Goal: Information Seeking & Learning: Learn about a topic

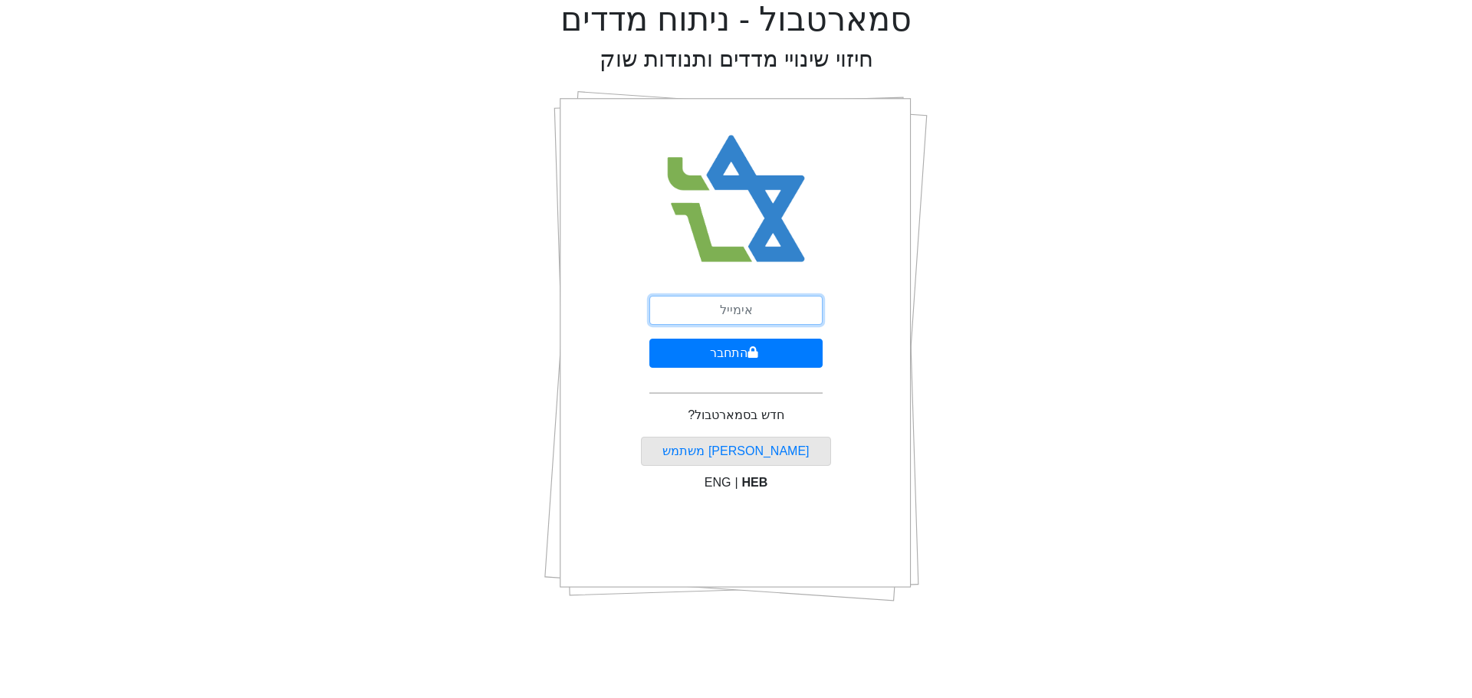
click at [728, 310] on input "email" at bounding box center [735, 310] width 173 height 29
click at [684, 350] on button "התחבר" at bounding box center [735, 353] width 173 height 29
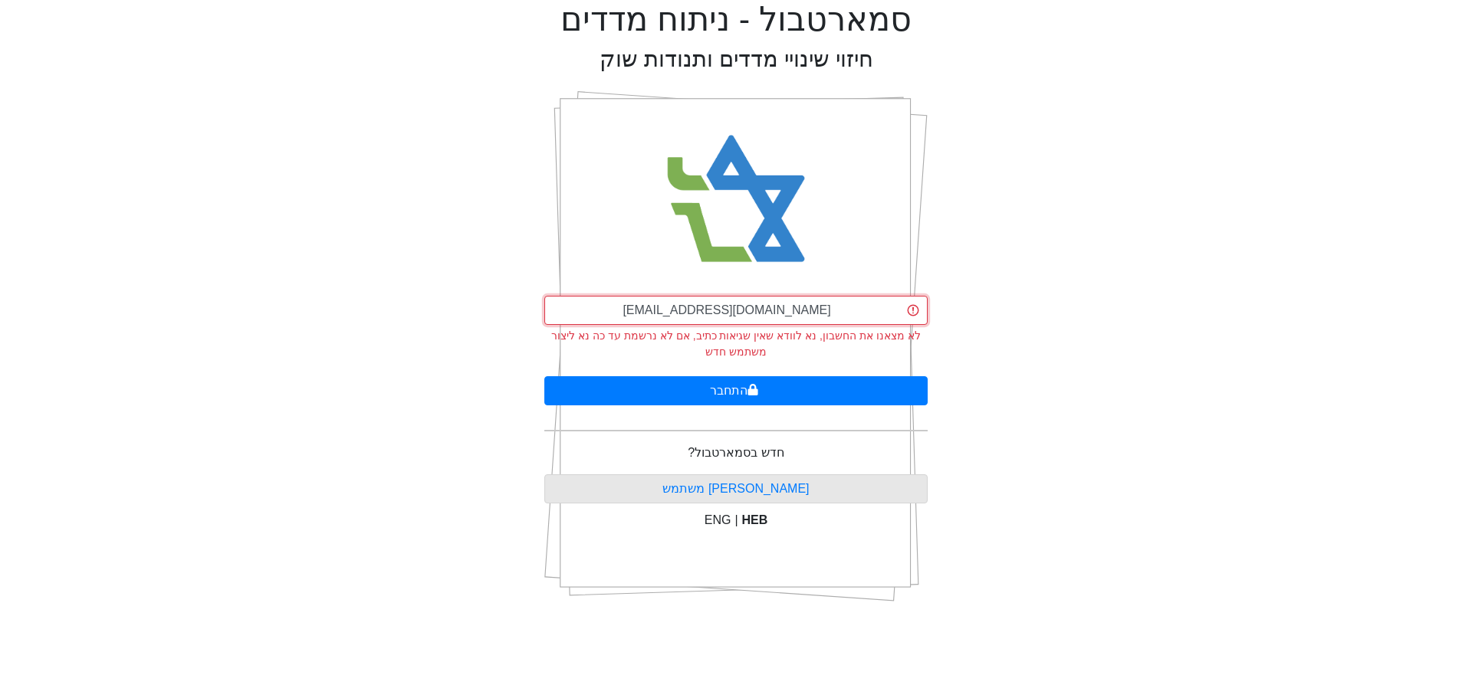
click at [731, 315] on input "[EMAIL_ADDRESS][DOMAIN_NAME]" at bounding box center [735, 310] width 383 height 29
click at [731, 309] on input "[EMAIL_ADDRESS][DOMAIN_NAME]" at bounding box center [735, 310] width 383 height 29
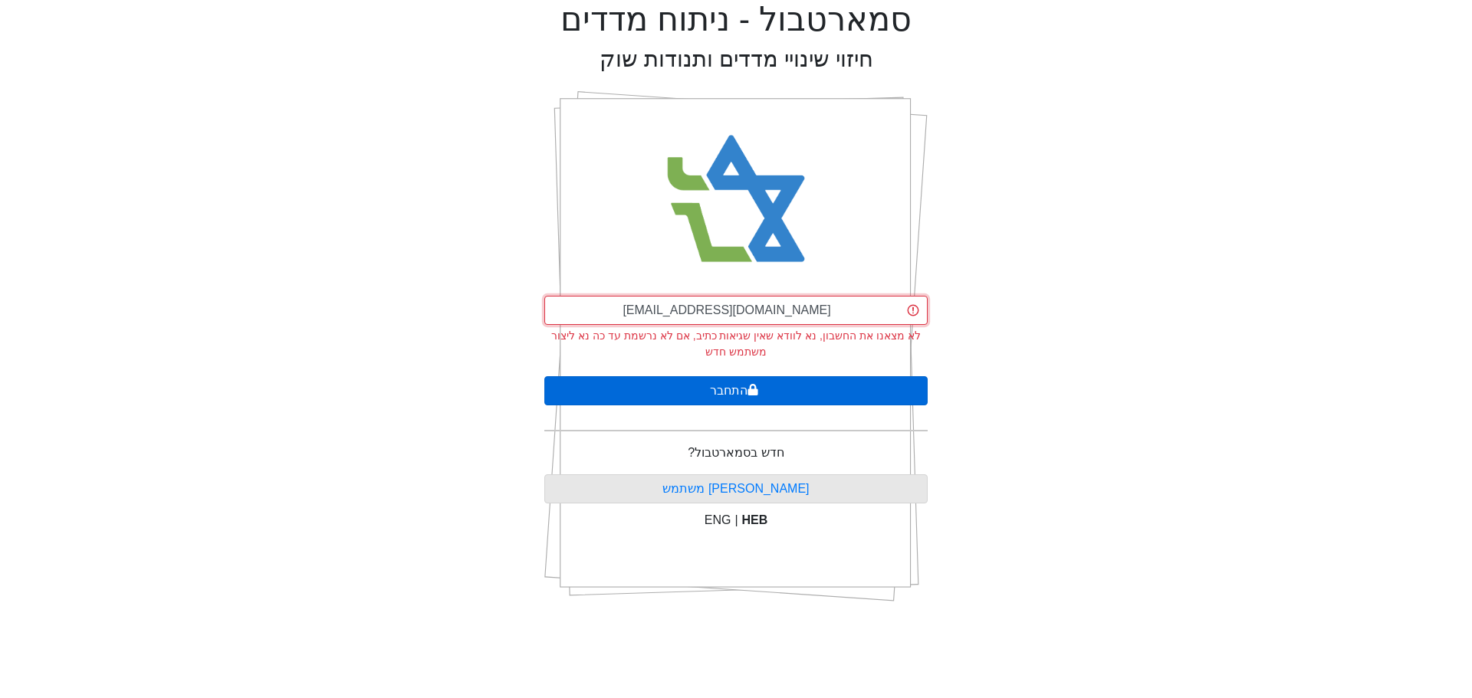
type input "[EMAIL_ADDRESS][DOMAIN_NAME]"
click at [735, 395] on button "התחבר" at bounding box center [735, 390] width 383 height 29
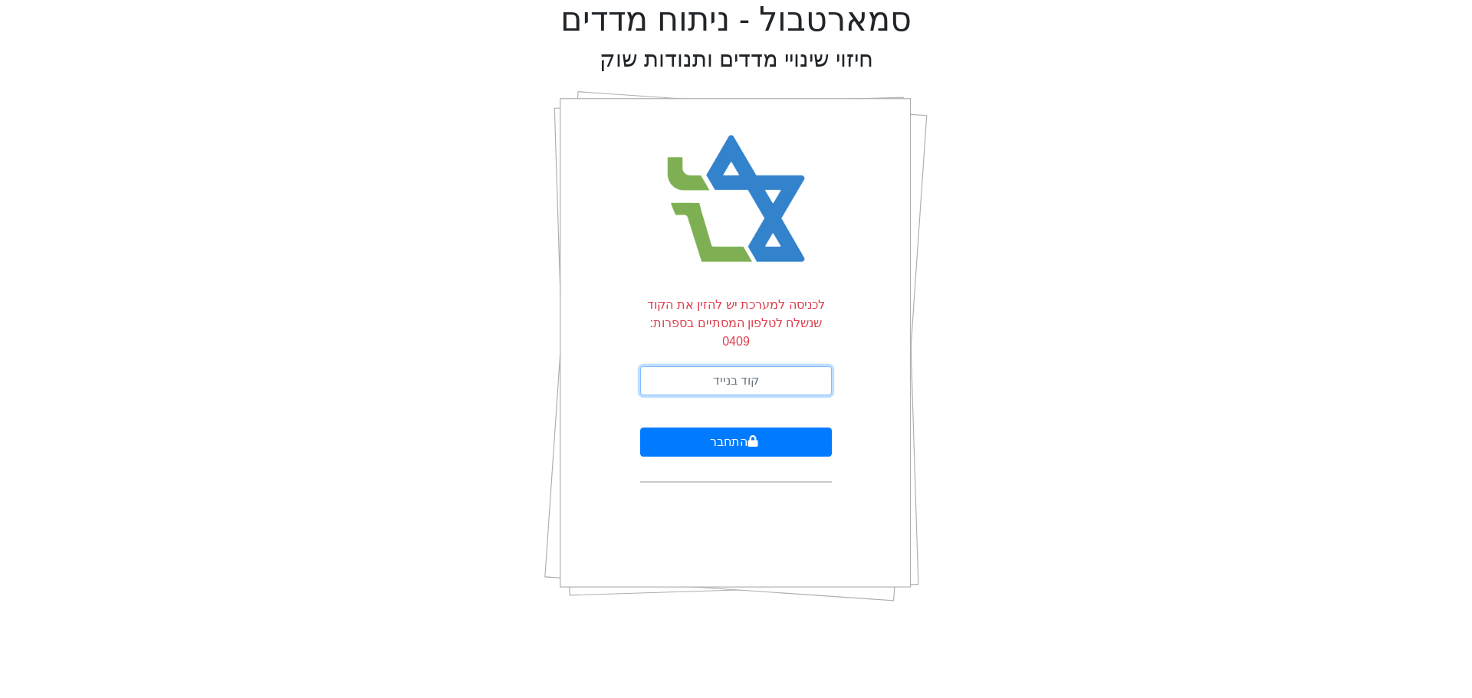
click at [737, 366] on input "text" at bounding box center [736, 380] width 192 height 29
type input "597955"
click at [640, 428] on button "התחבר" at bounding box center [736, 442] width 192 height 29
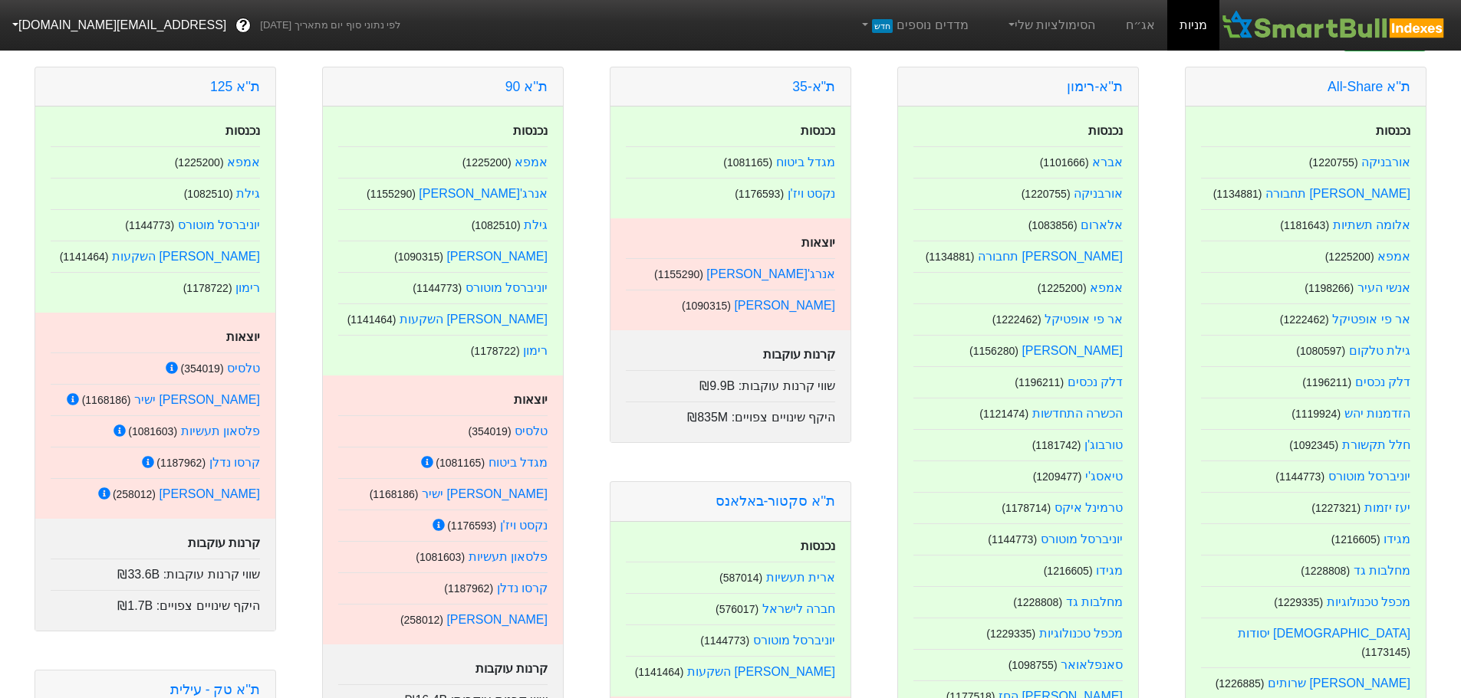
scroll to position [153, 0]
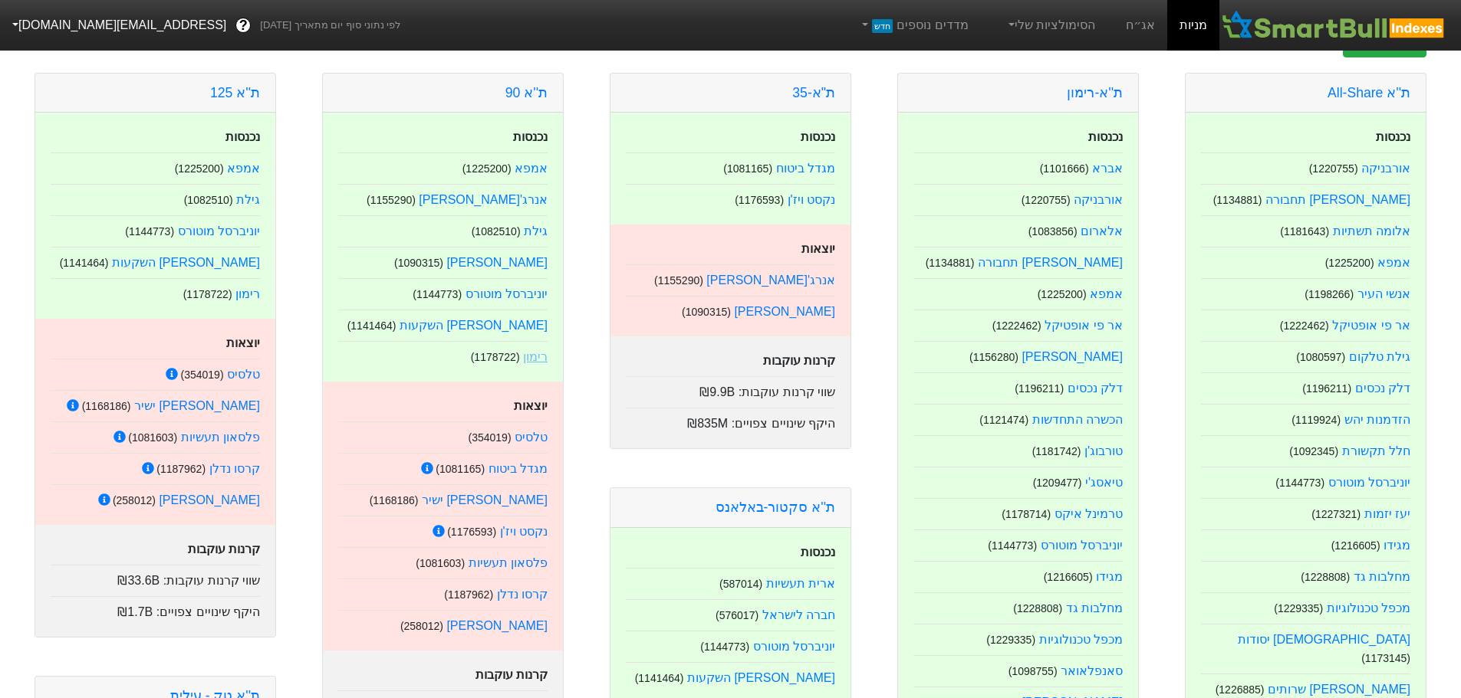
click at [537, 360] on link "רימון" at bounding box center [535, 356] width 25 height 13
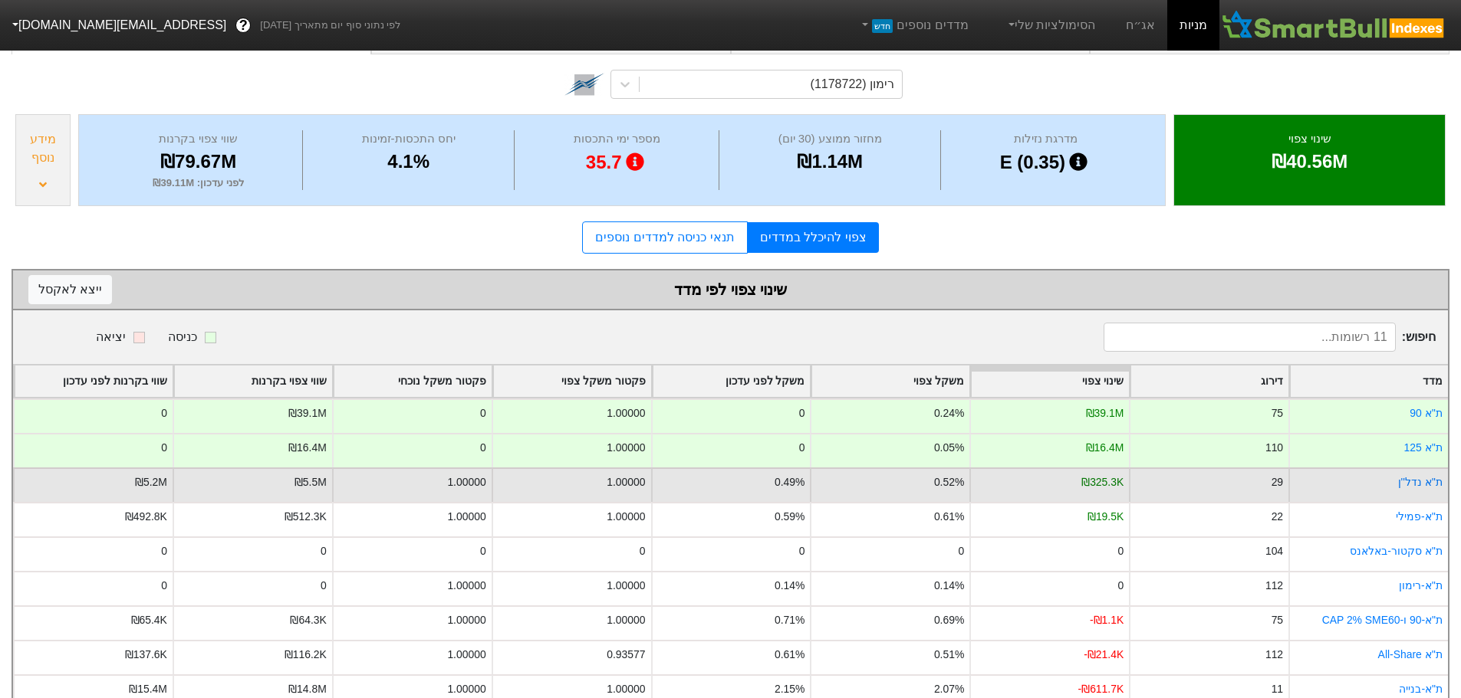
scroll to position [77, 0]
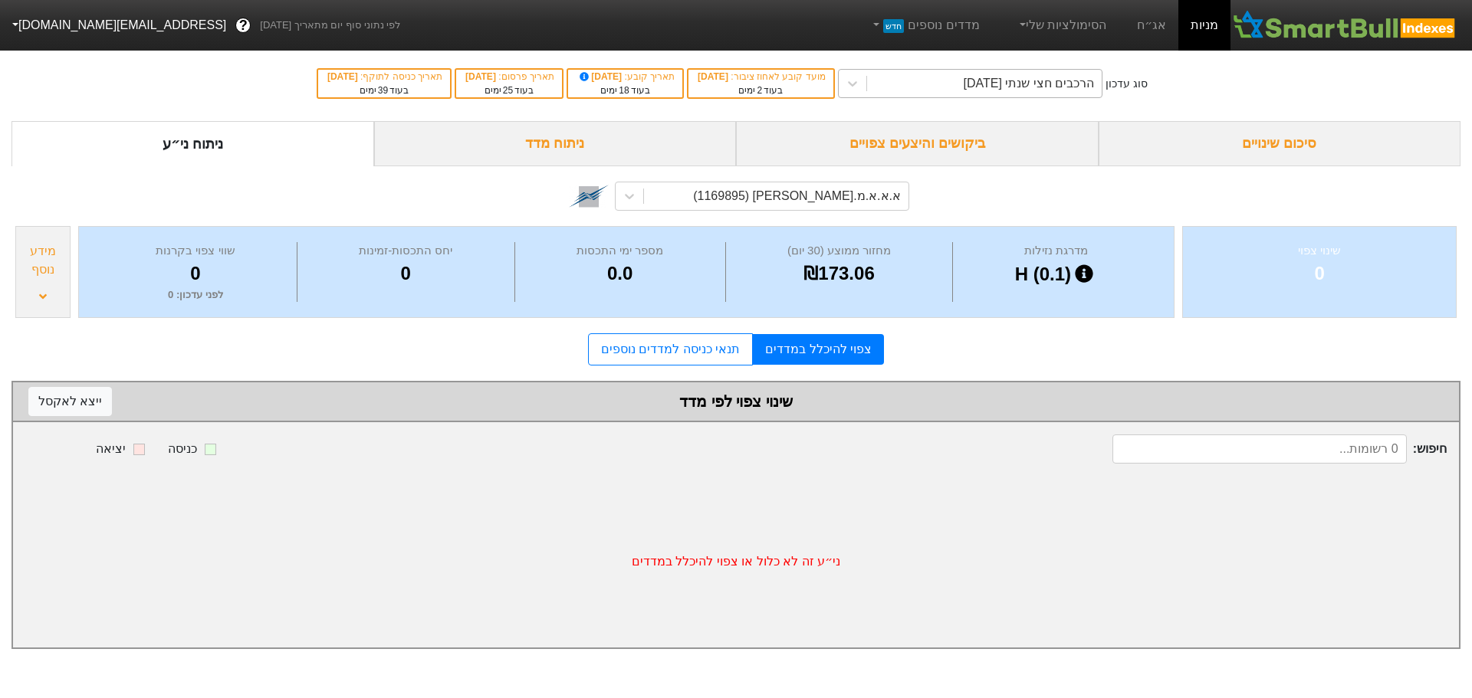
click at [966, 81] on div "הרכבים חצי שנתי [DATE]" at bounding box center [1028, 83] width 131 height 18
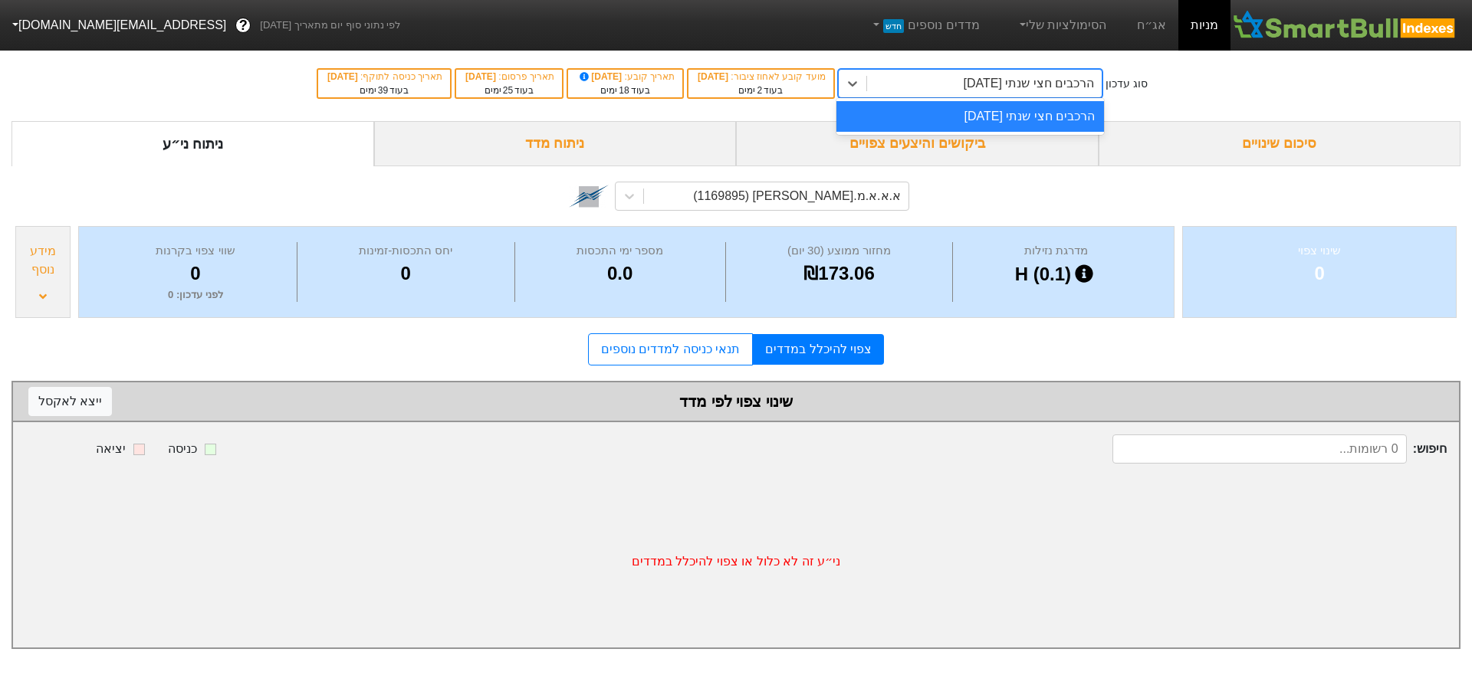
click at [972, 113] on div "הרכבים חצי שנתי [DATE]" at bounding box center [970, 116] width 268 height 31
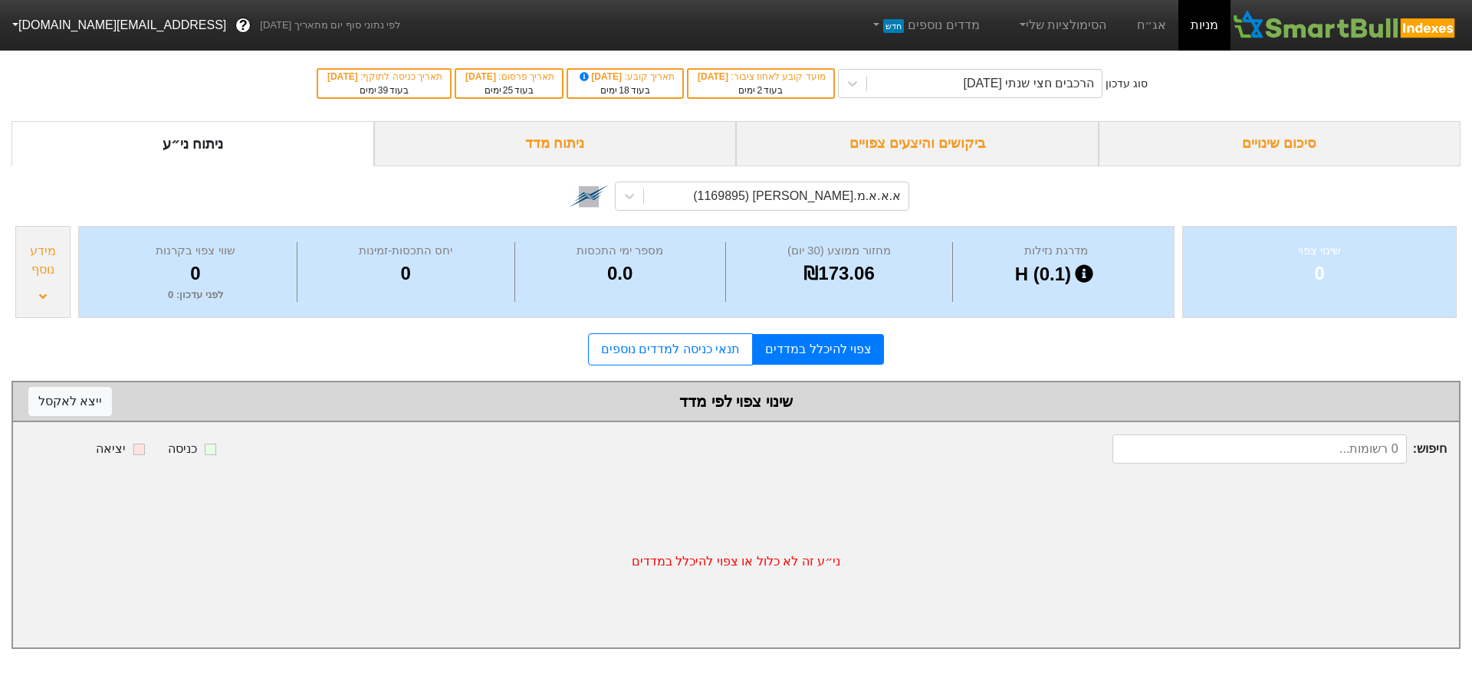
click at [972, 113] on div "סוג עדכון הרכבים חצי שנתי [DATE] מועד קובע לאחוז ציבור : [DATE] בעוד 2 ימים תאר…" at bounding box center [736, 83] width 1472 height 75
click at [702, 347] on link "תנאי כניסה למדדים נוספים" at bounding box center [670, 350] width 165 height 32
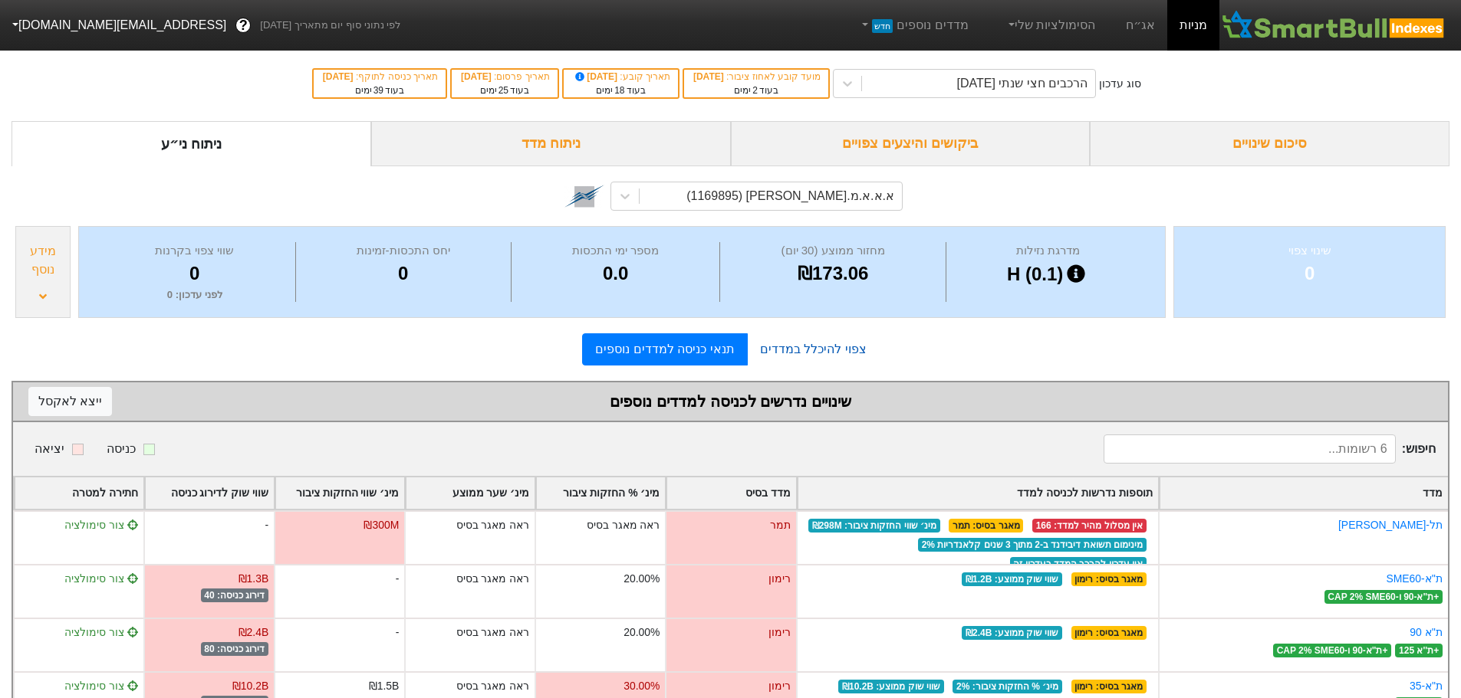
click at [813, 350] on link "צפוי להיכלל במדדים" at bounding box center [813, 349] width 131 height 31
click at [1198, 21] on link "מניות" at bounding box center [1193, 25] width 52 height 51
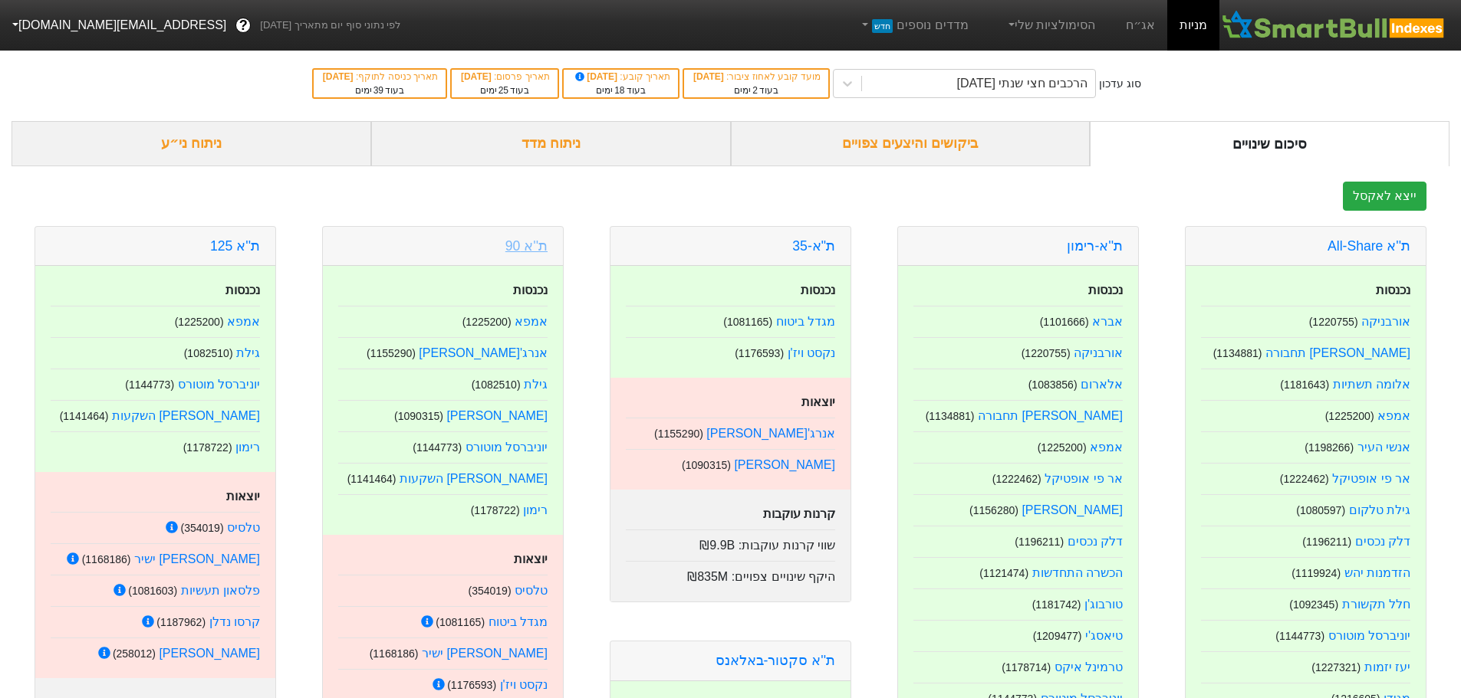
click at [528, 250] on link "ת''א 90" at bounding box center [526, 245] width 42 height 15
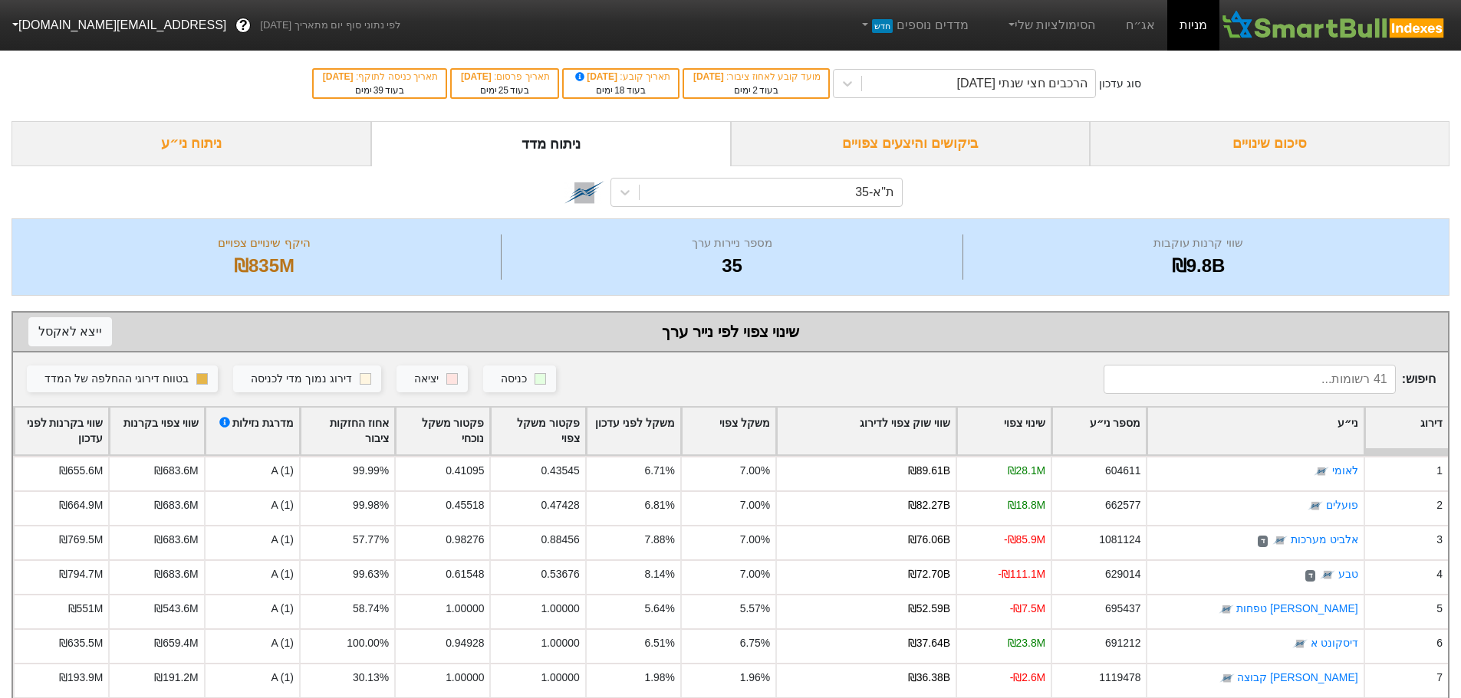
click at [1198, 17] on link "מניות" at bounding box center [1193, 25] width 52 height 51
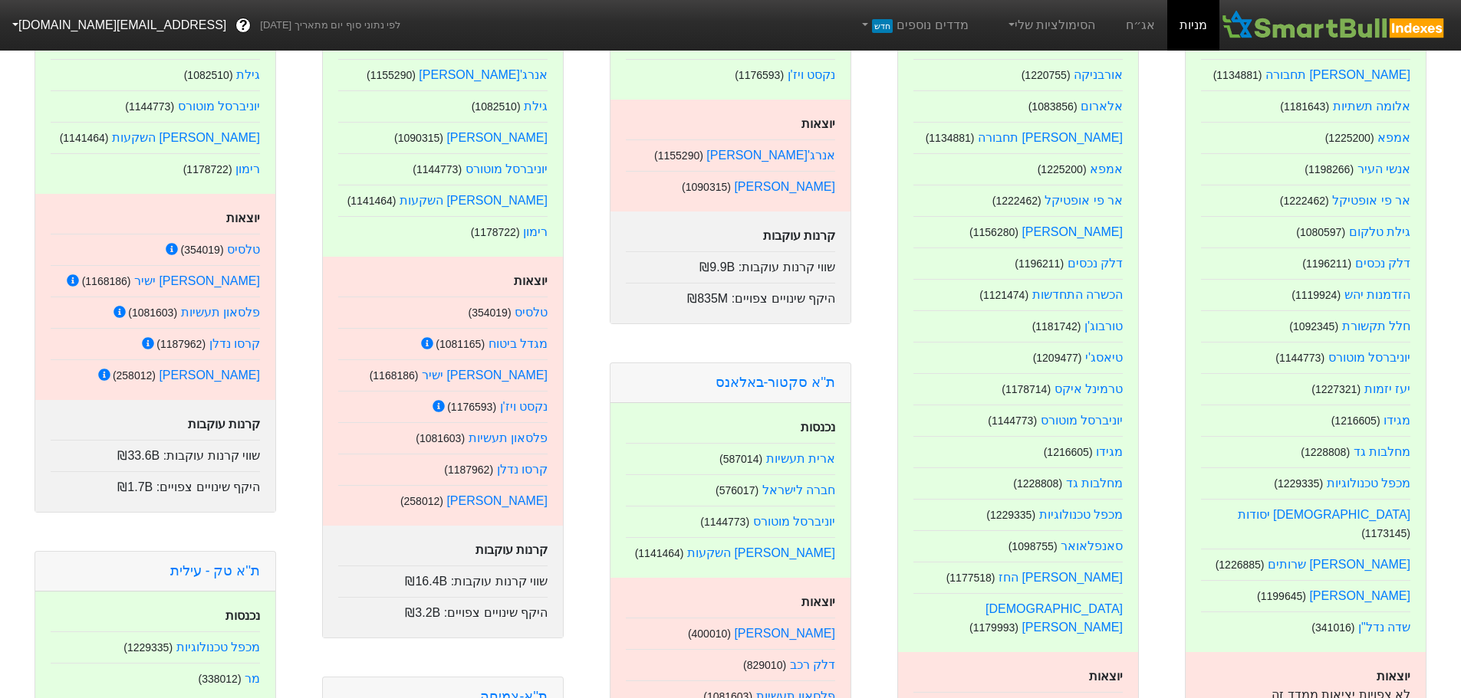
scroll to position [153, 0]
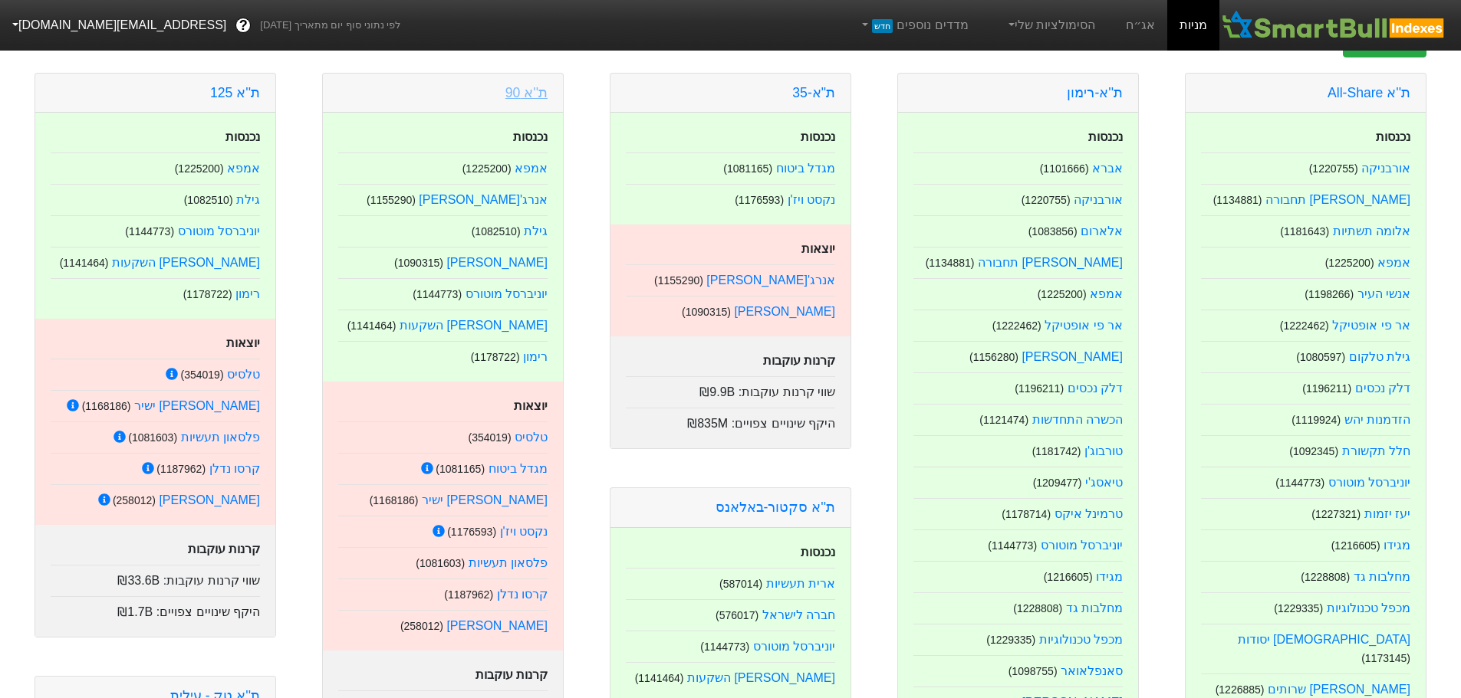
click at [531, 100] on link "ת''א 90" at bounding box center [526, 92] width 42 height 15
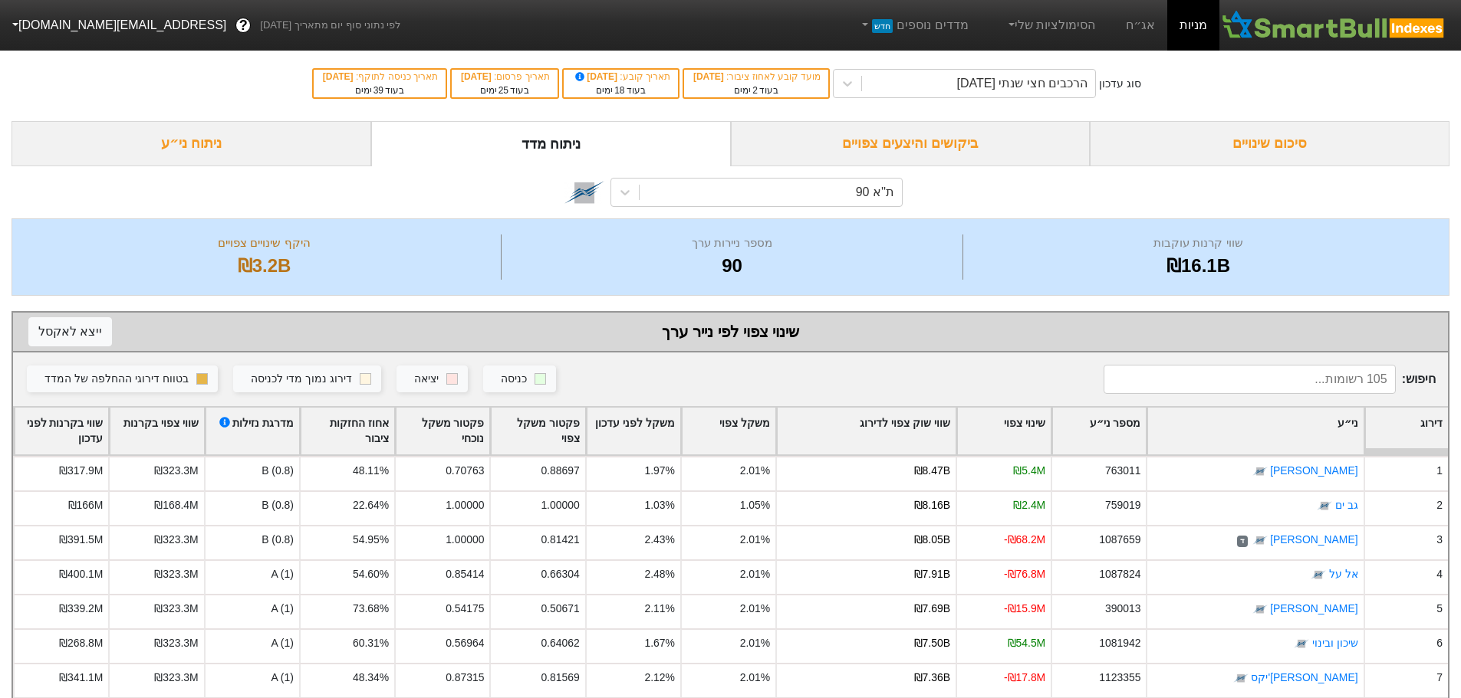
click at [1198, 20] on link "מניות" at bounding box center [1193, 25] width 52 height 51
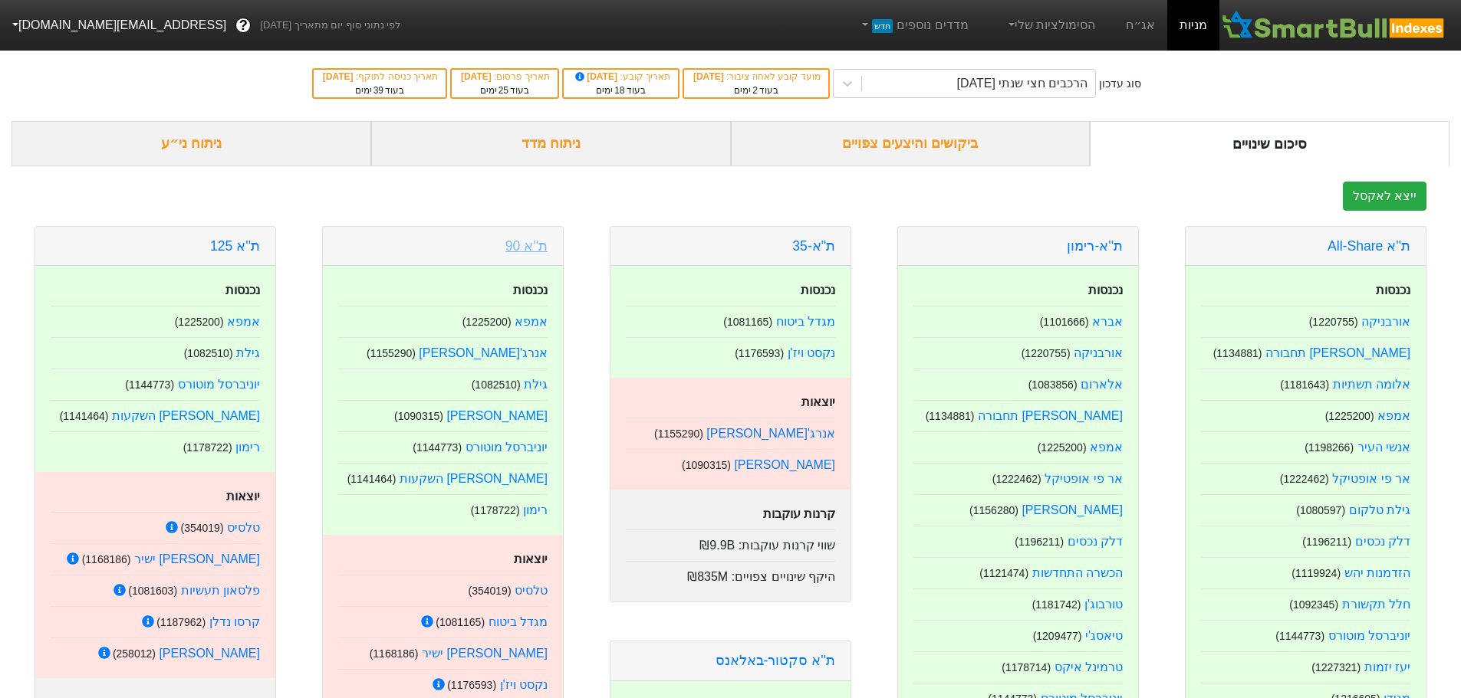
click at [527, 248] on link "ת''א 90" at bounding box center [526, 245] width 42 height 15
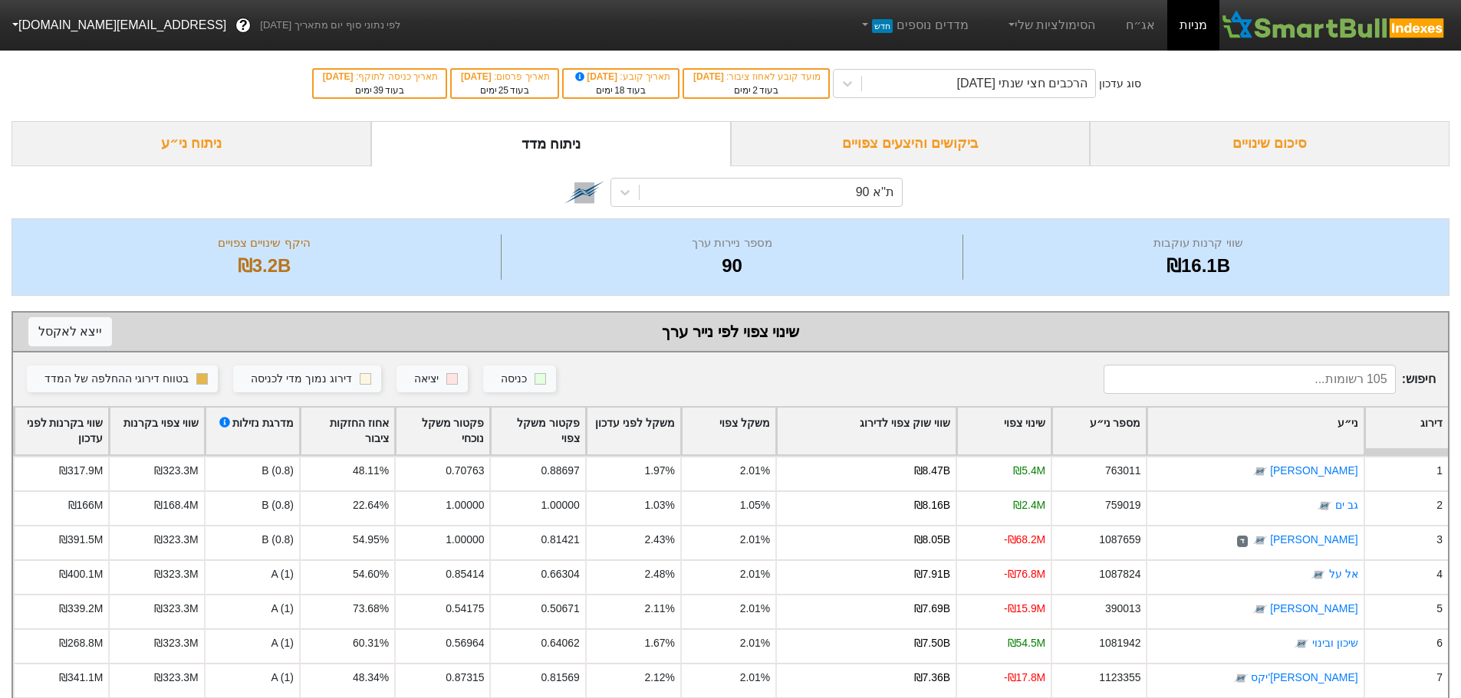
click at [912, 143] on div "ביקושים והיצעים צפויים" at bounding box center [911, 143] width 360 height 45
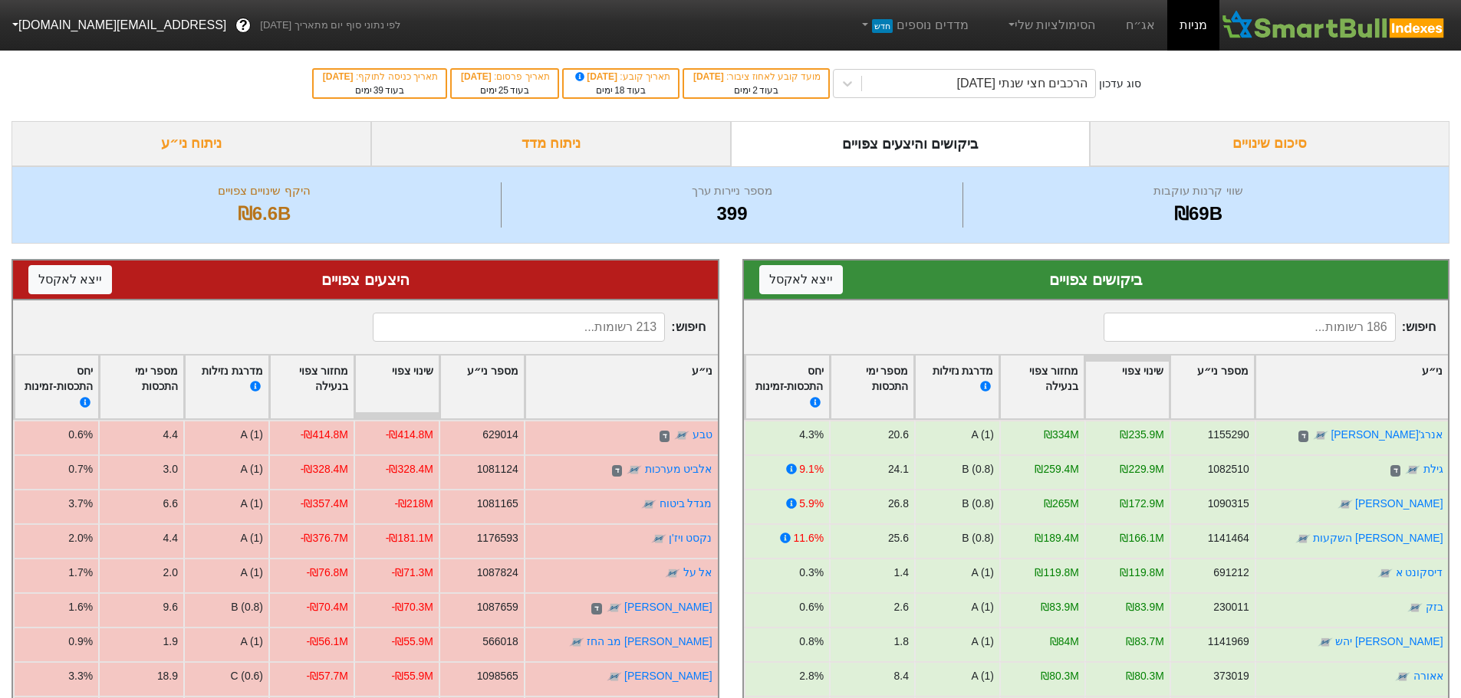
click at [554, 144] on div "ניתוח מדד" at bounding box center [551, 143] width 360 height 45
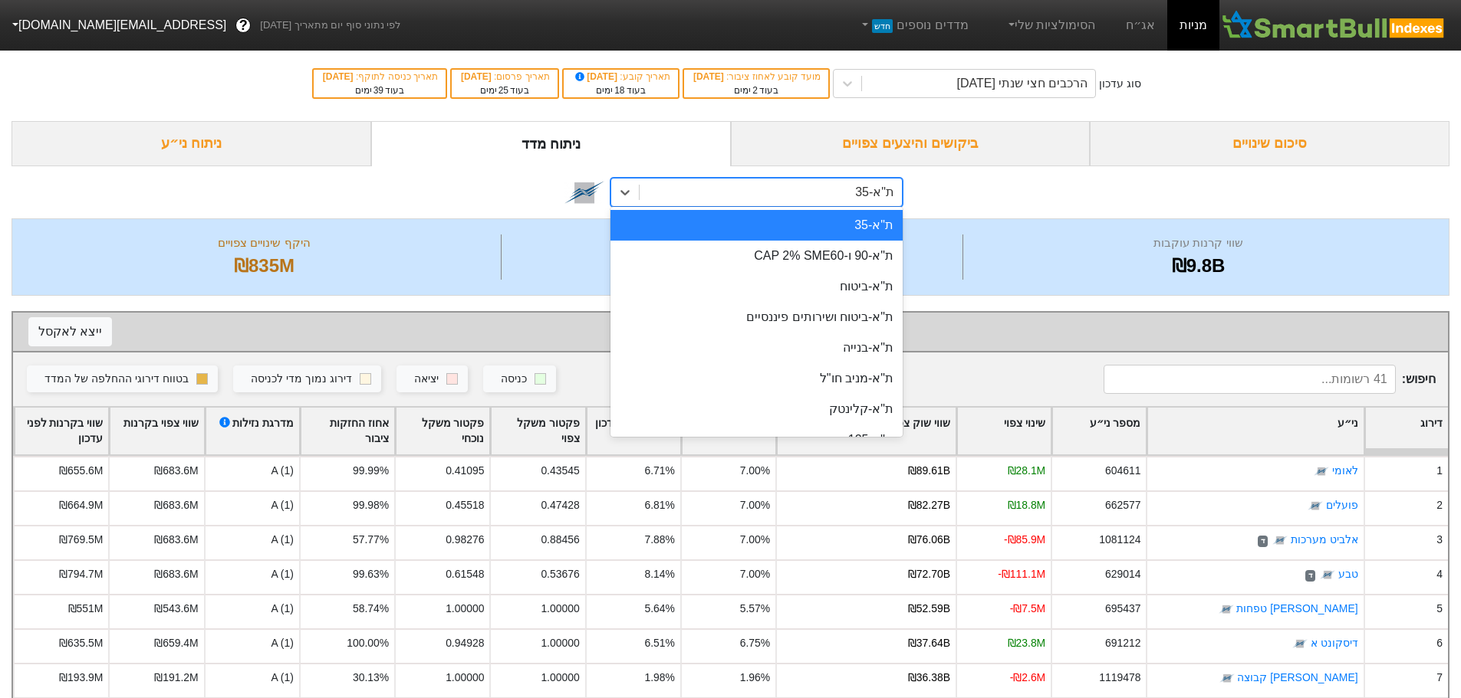
click at [853, 198] on div "ת"א-35" at bounding box center [770, 193] width 262 height 28
click at [794, 258] on div "ת"א-90 ו-CAP 2% SME60" at bounding box center [756, 256] width 292 height 31
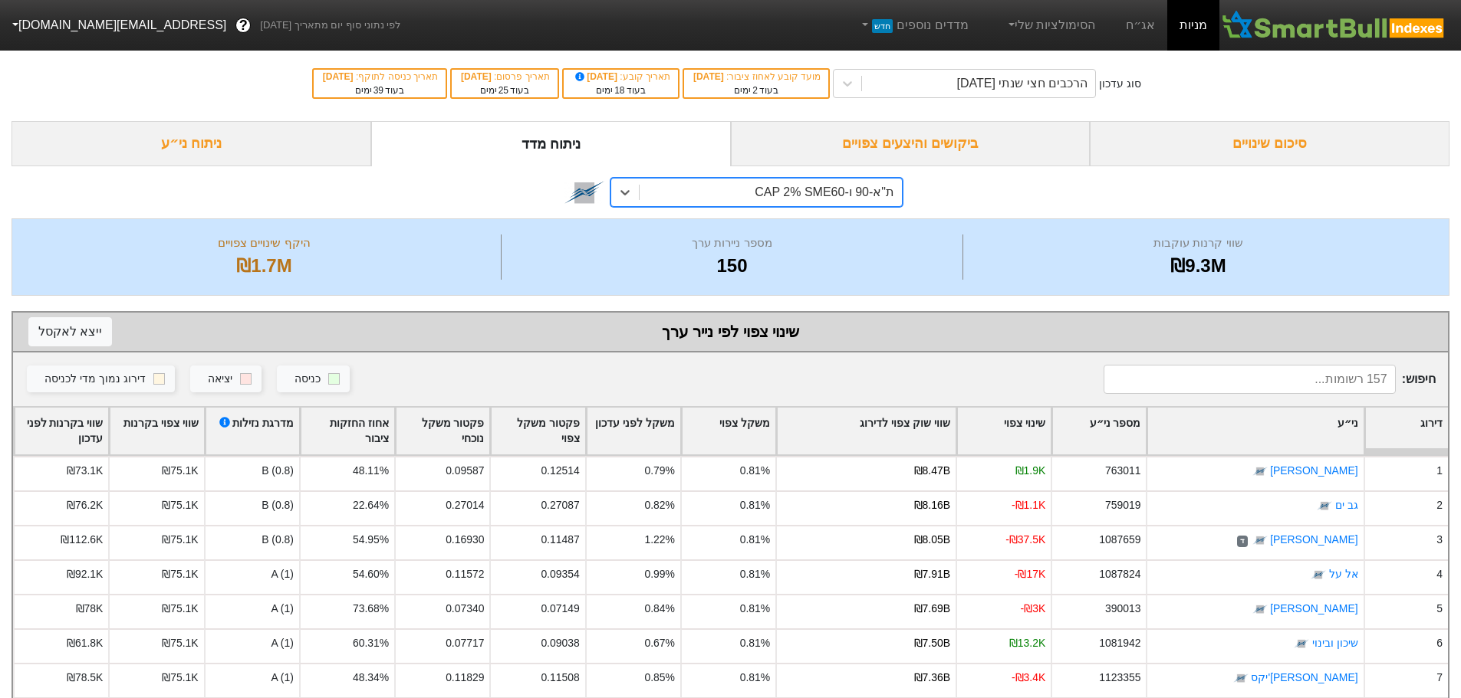
click at [746, 192] on div "ת"א-90 ו-CAP 2% SME60" at bounding box center [770, 193] width 262 height 28
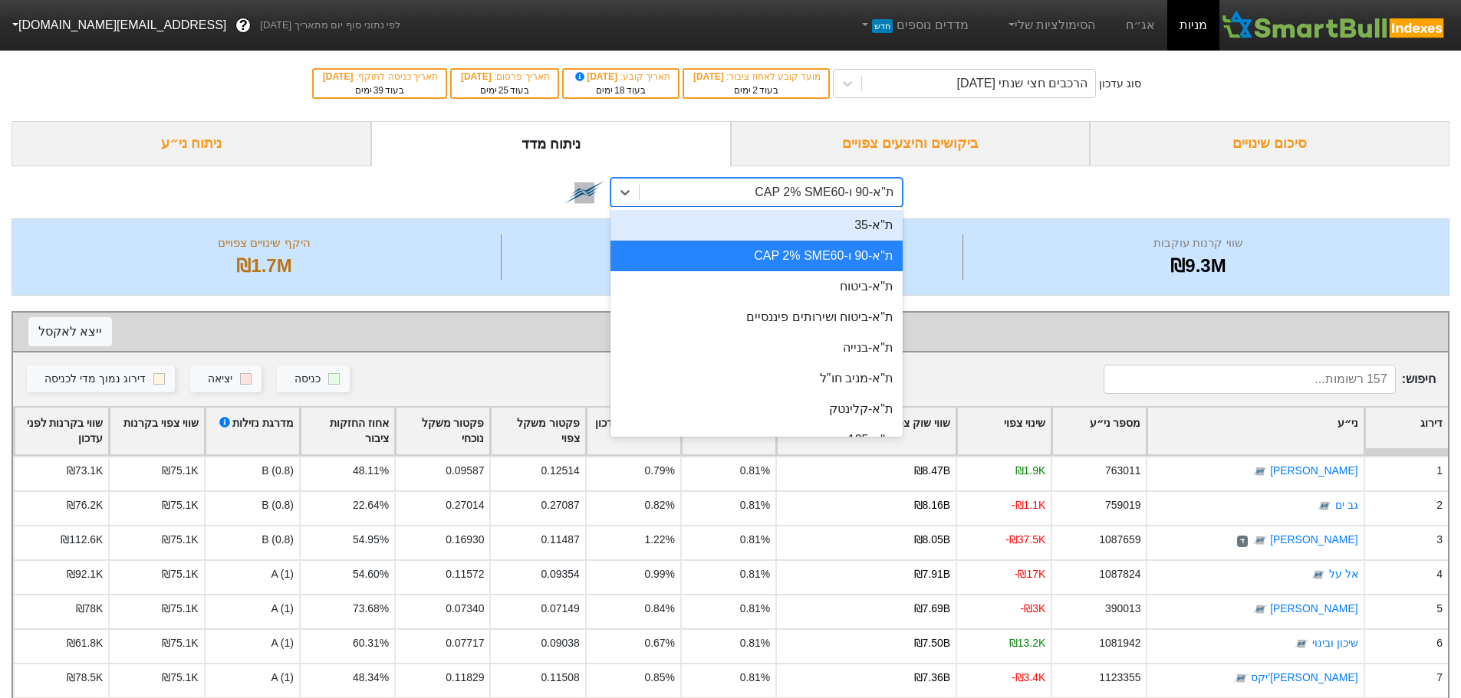
click at [767, 215] on div "ת"א-35" at bounding box center [756, 225] width 292 height 31
